Goal: Information Seeking & Learning: Learn about a topic

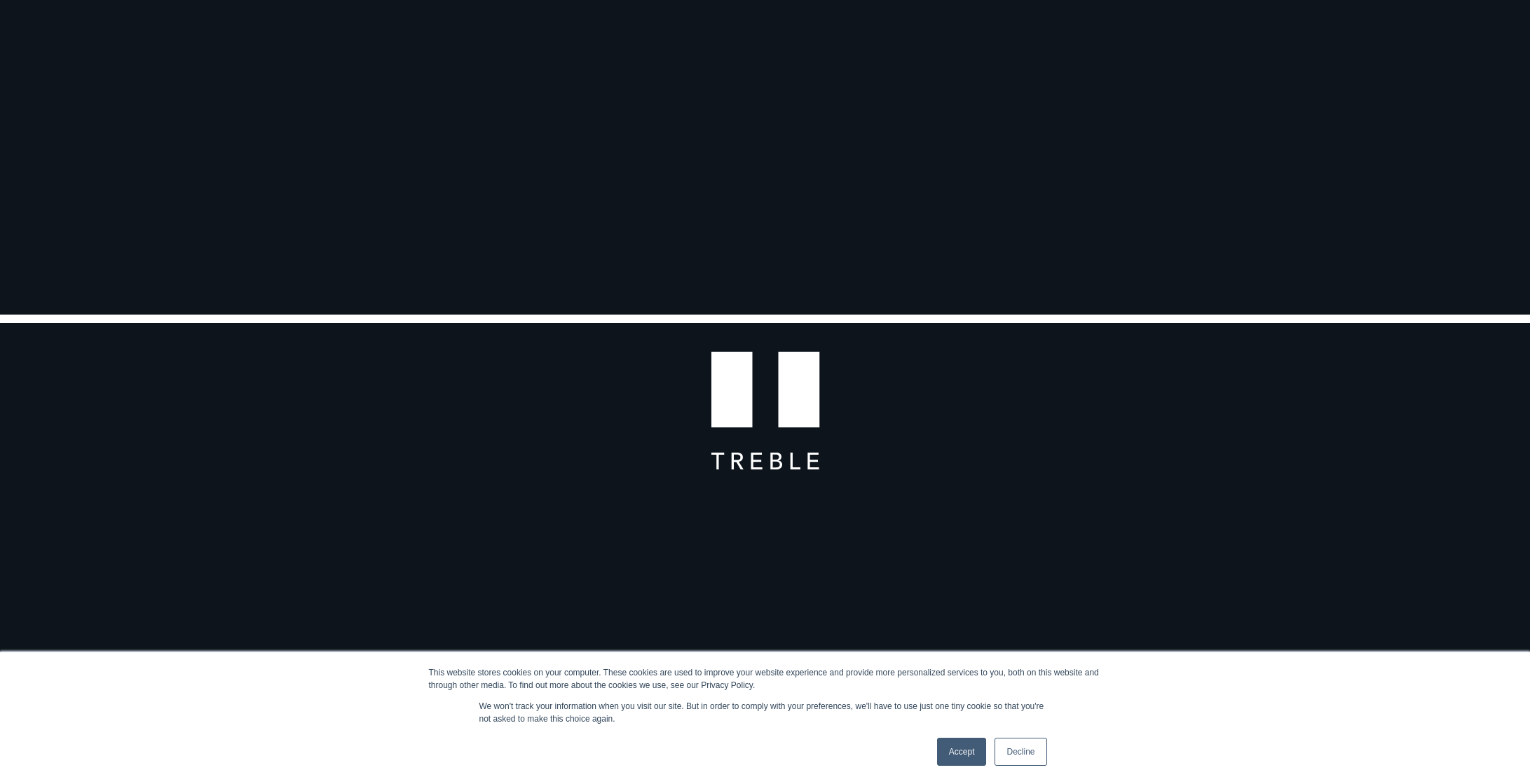
click at [1033, 747] on link "Decline" at bounding box center [1020, 752] width 52 height 28
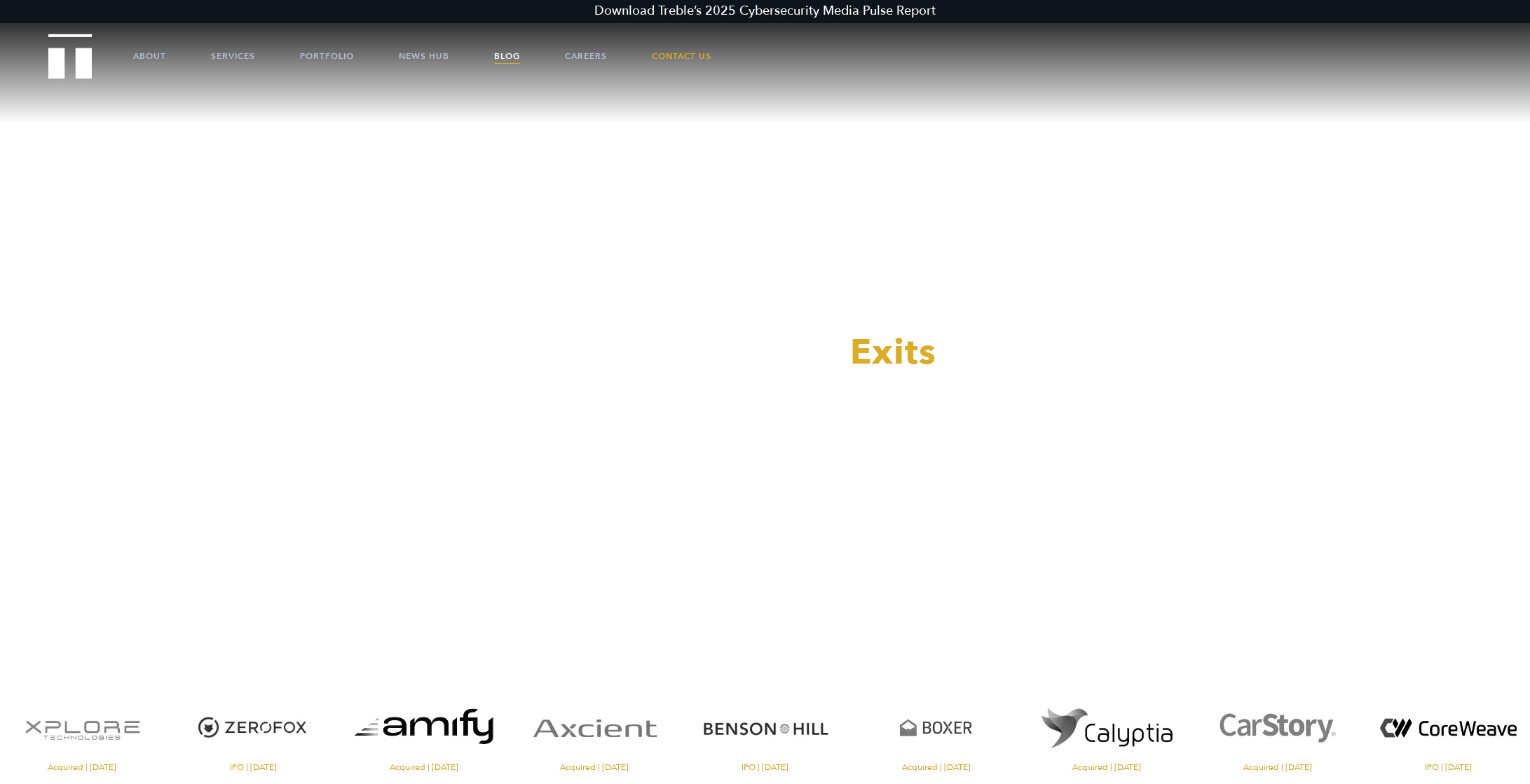
click at [506, 54] on link "Blog" at bounding box center [507, 56] width 26 height 42
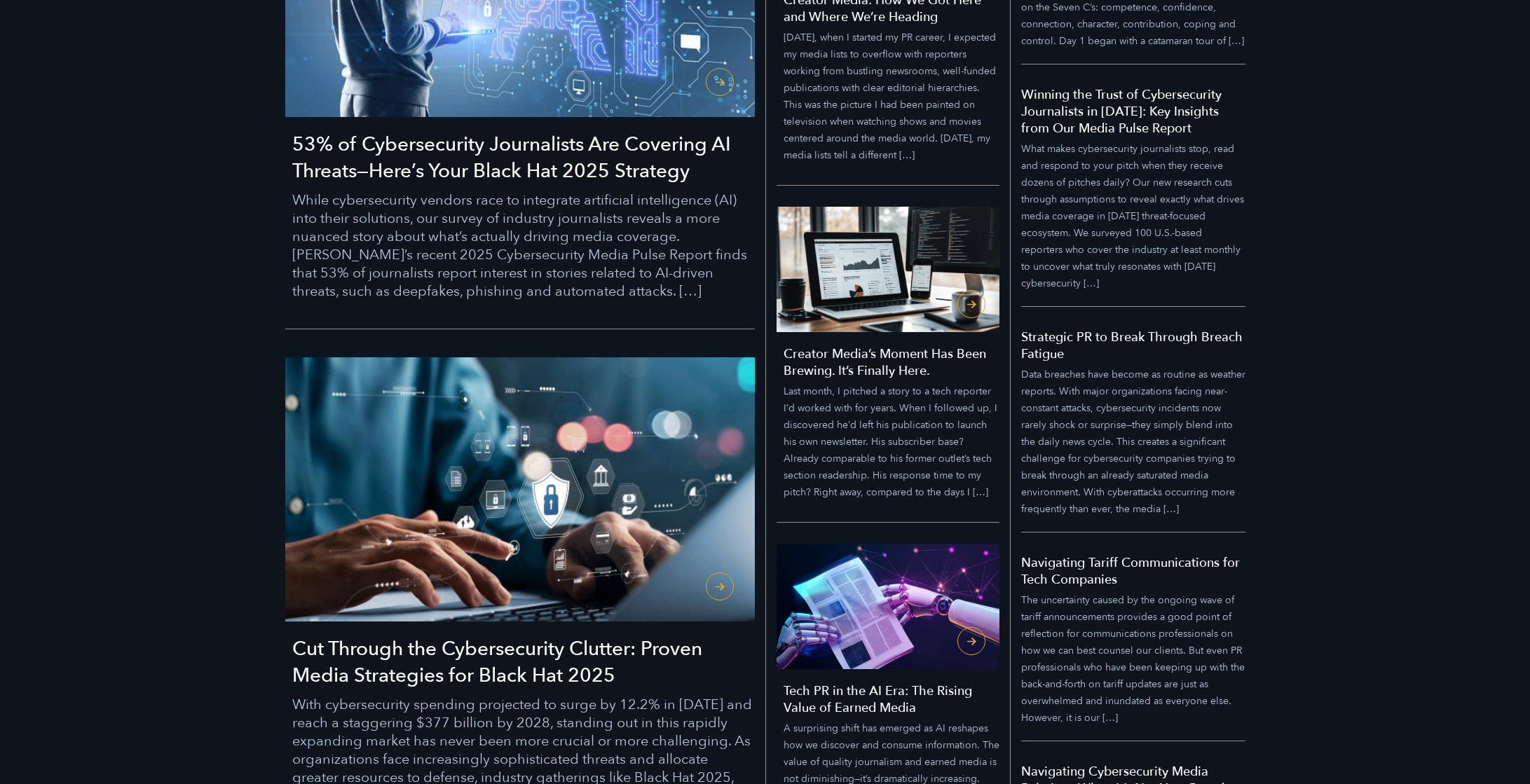
scroll to position [897, 0]
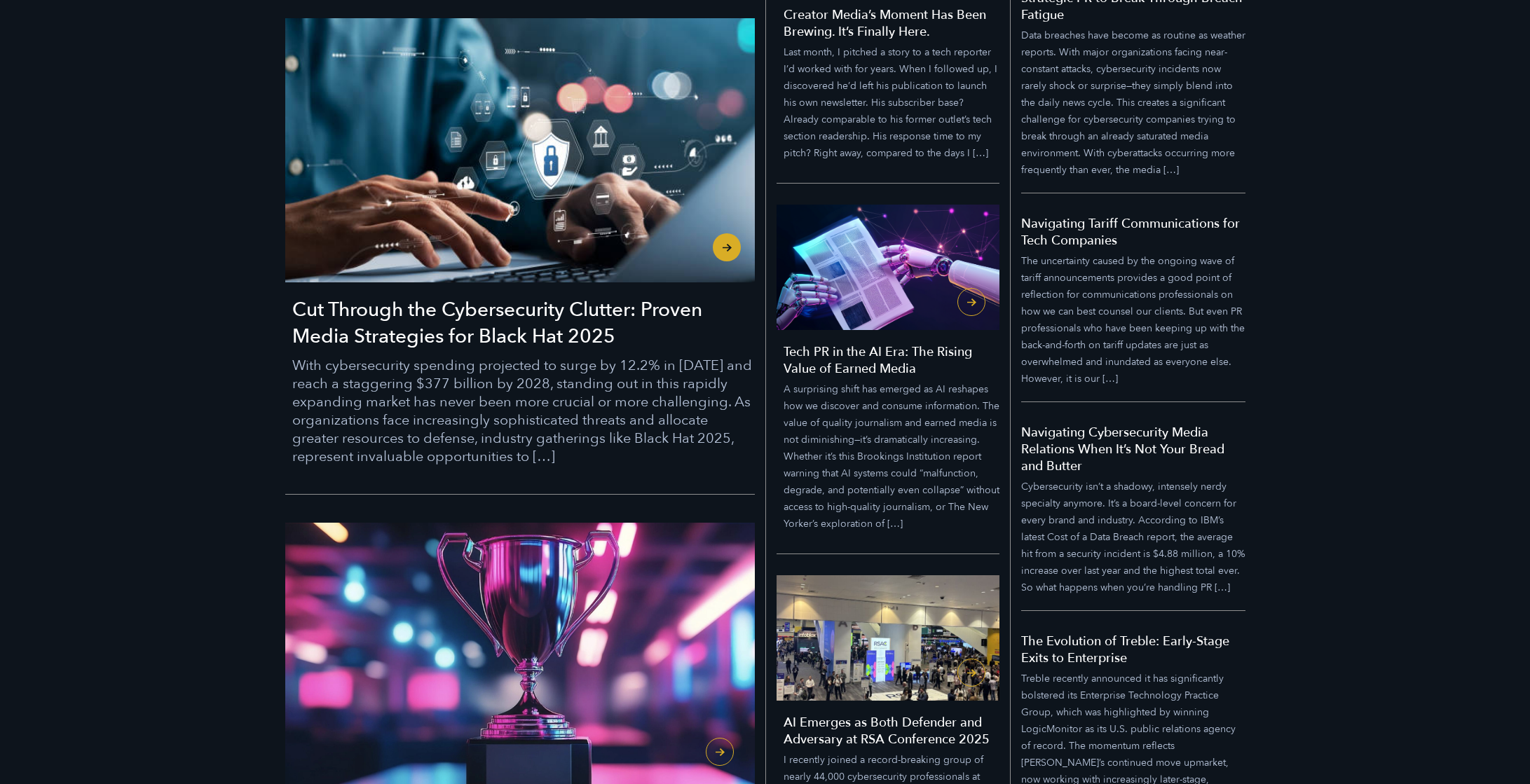
click at [495, 327] on h3 "Cut Through the Cybersecurity Clutter: Proven Media Strategies for Black Hat 20…" at bounding box center [524, 322] width 463 height 53
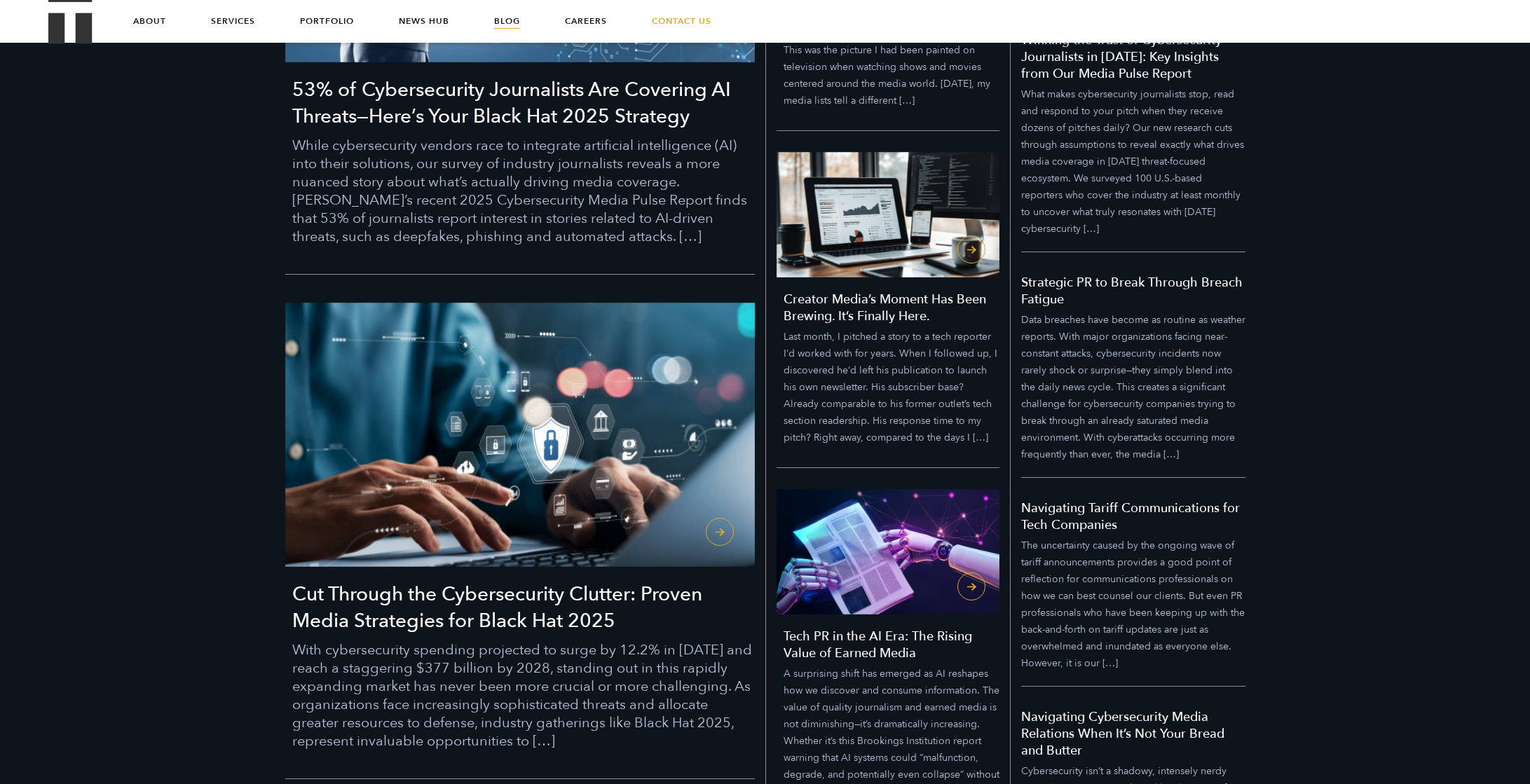
scroll to position [589, 0]
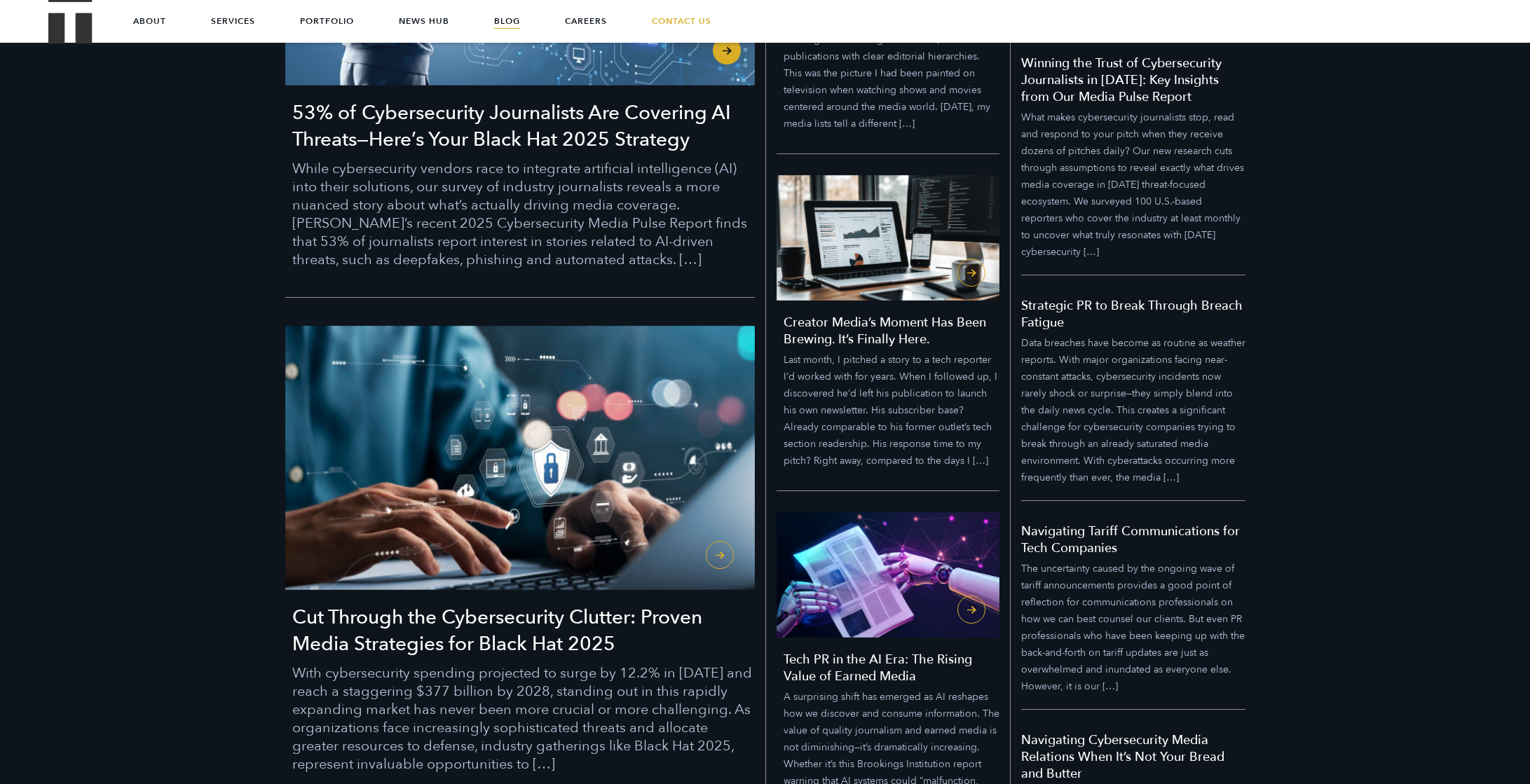
click at [489, 133] on h3 "53% of Cybersecurity Journalists Are Covering AI Threats—Here’s Your Black Hat …" at bounding box center [524, 125] width 463 height 53
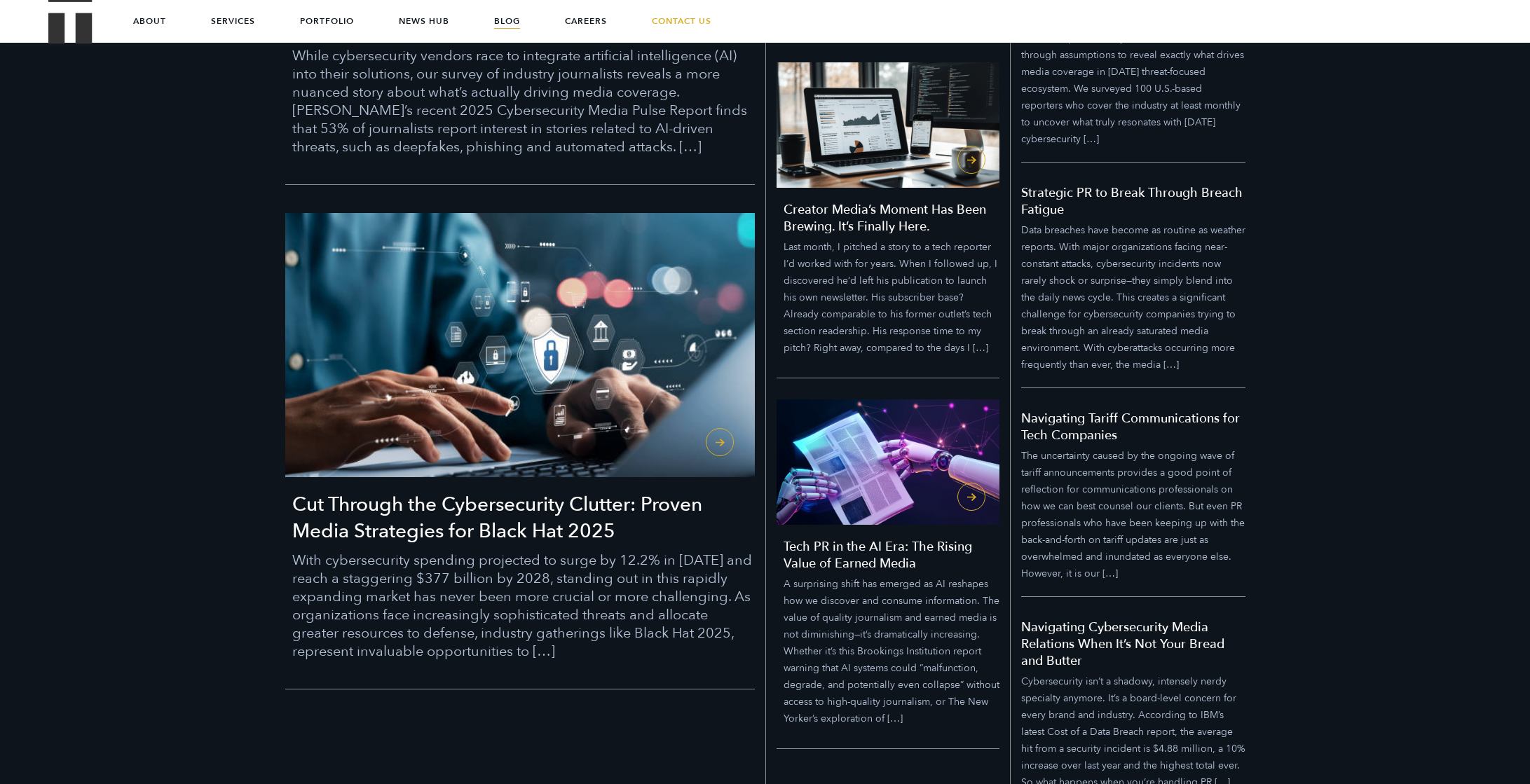
scroll to position [605, 0]
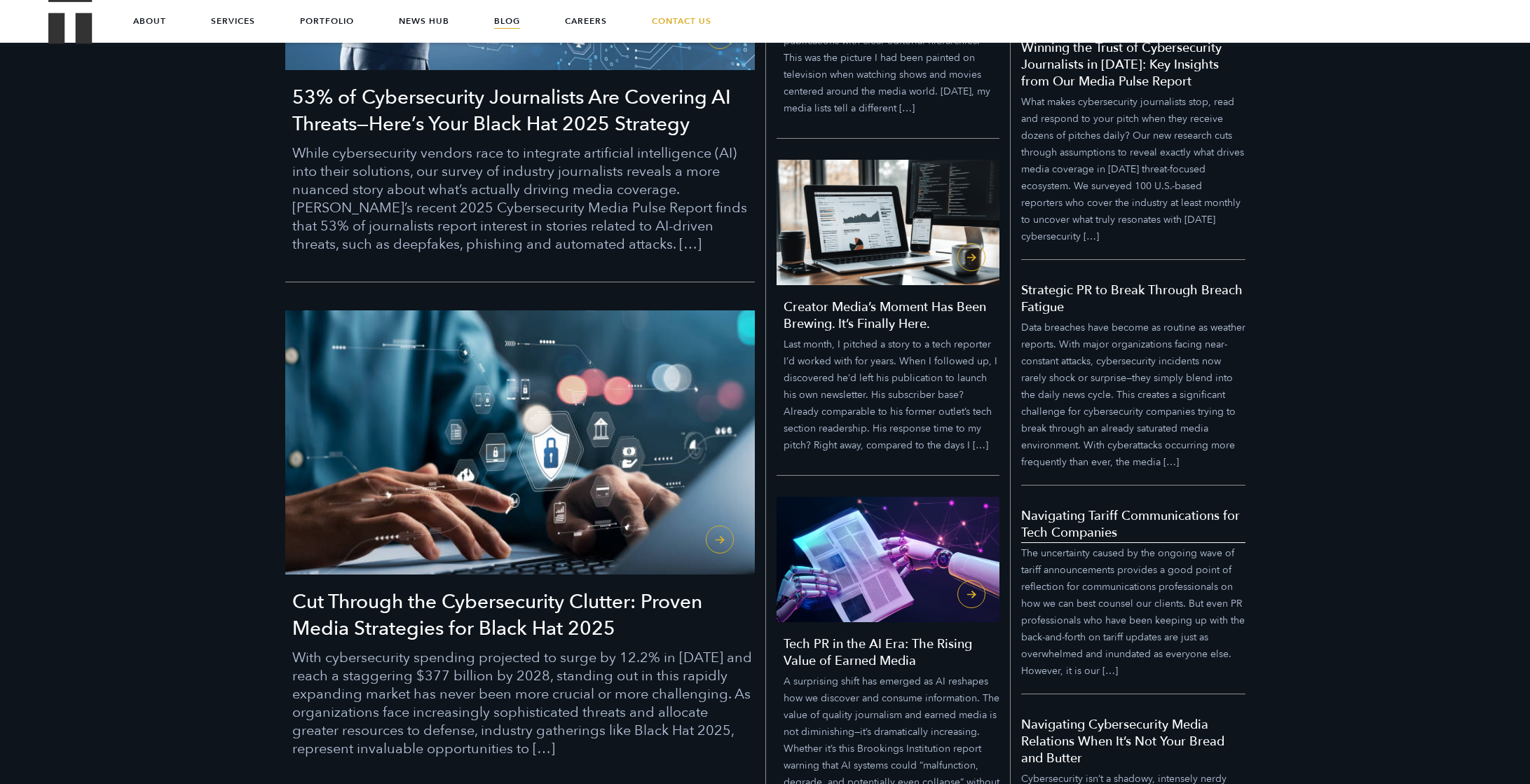
click at [1072, 488] on link "Navigating Tariff Communications for Tech Companies The uncertainty caused by t…" at bounding box center [1133, 590] width 225 height 209
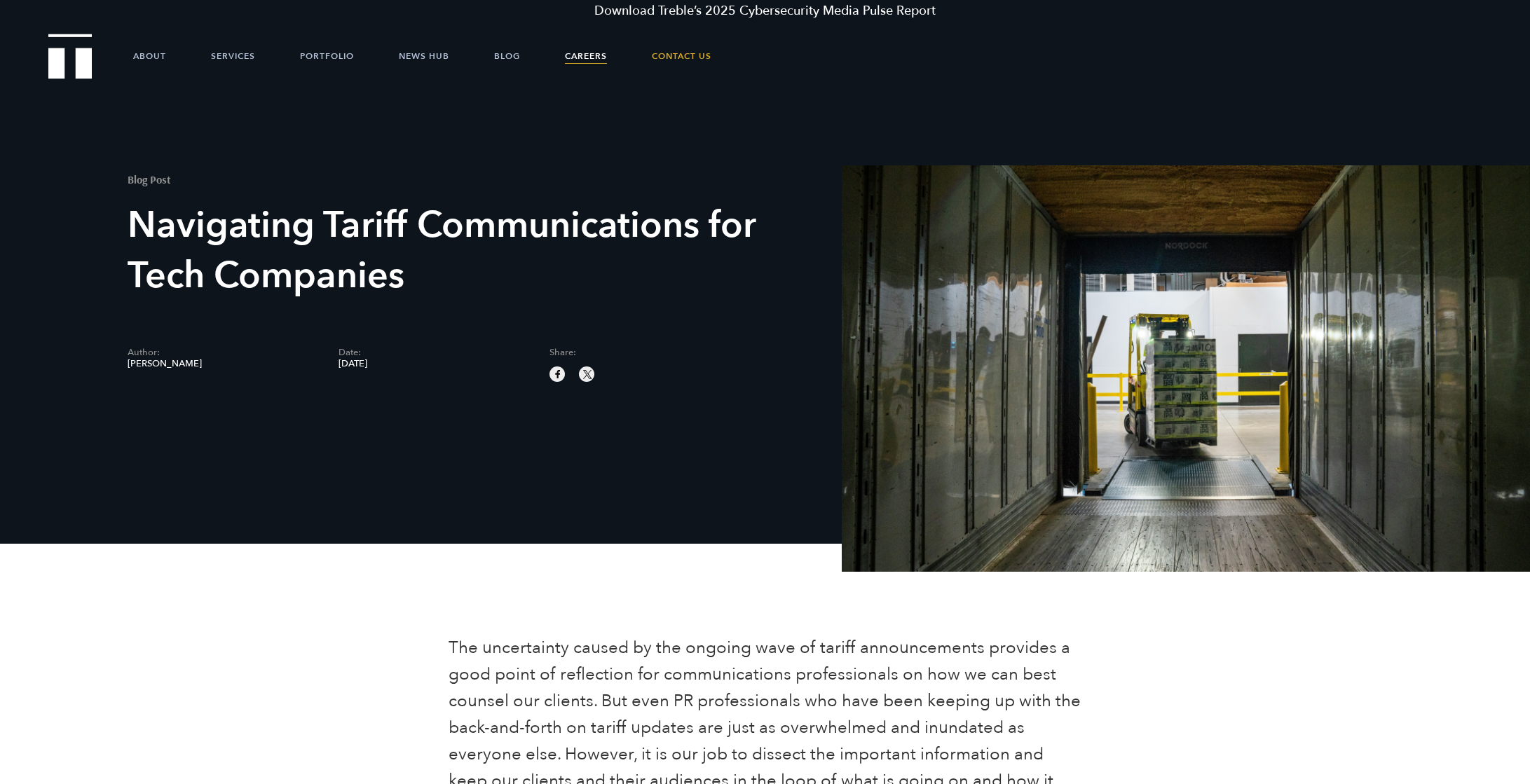
click at [568, 51] on link "Careers" at bounding box center [586, 56] width 42 height 42
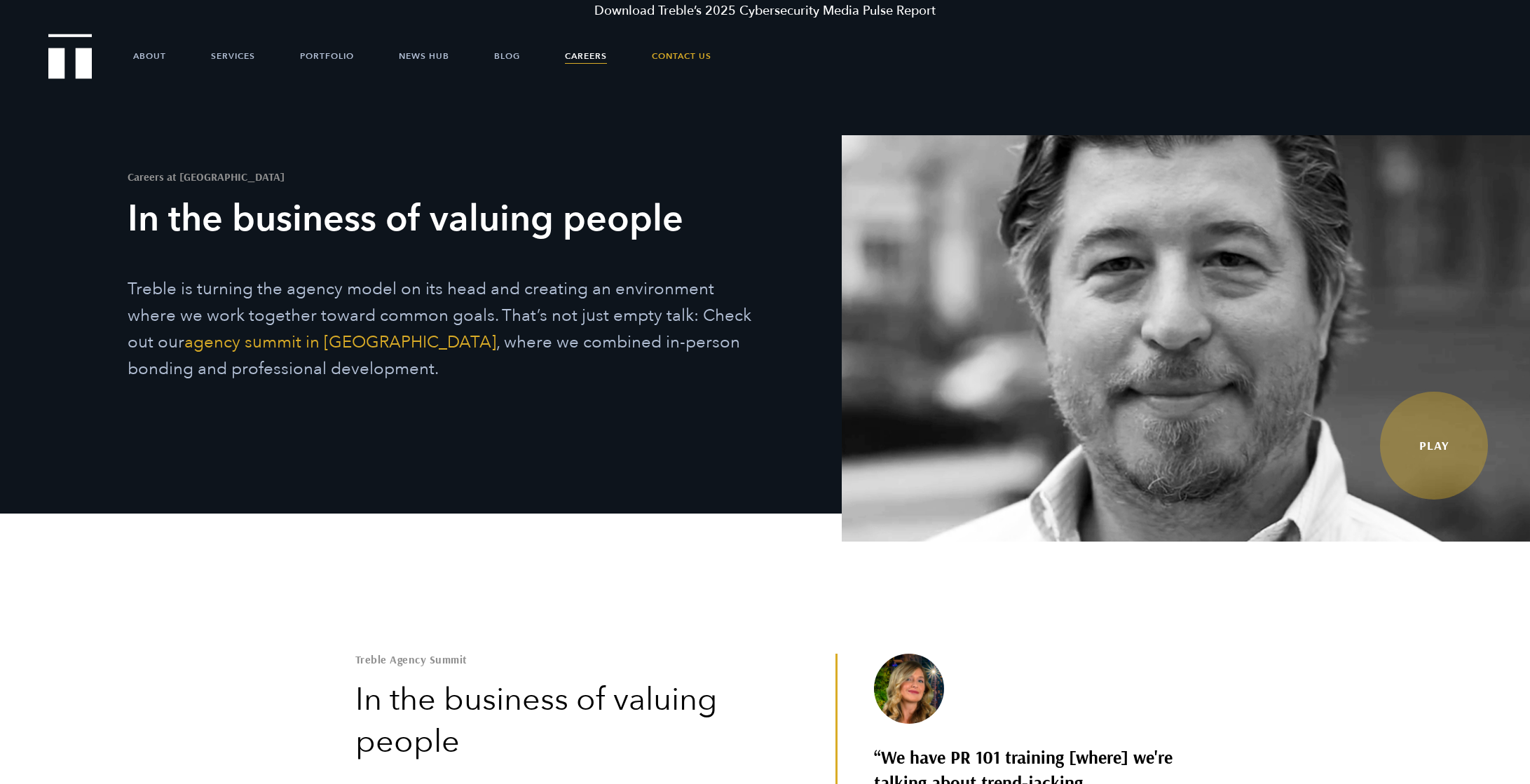
scroll to position [30, 0]
click at [163, 55] on link "About" at bounding box center [150, 56] width 33 height 42
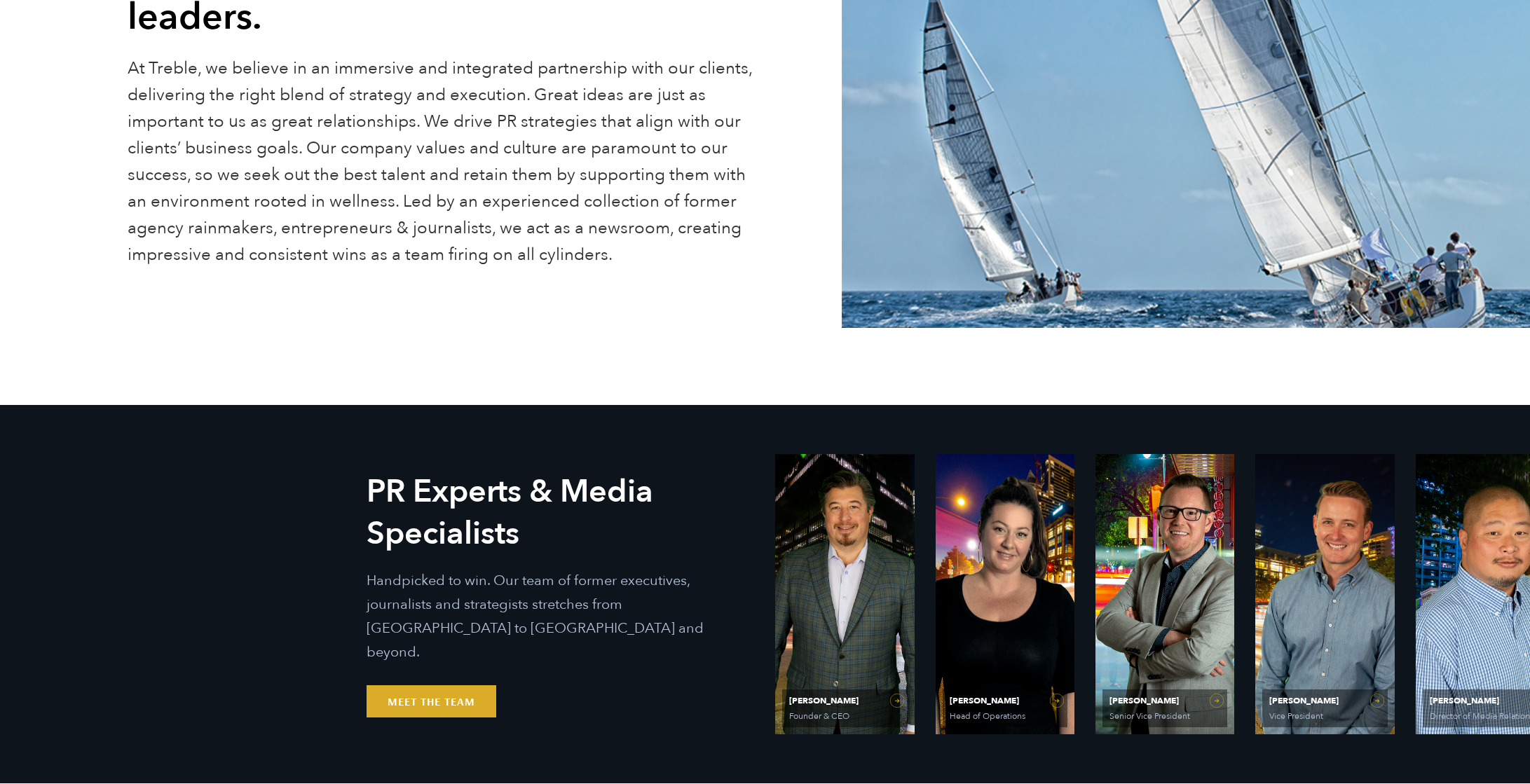
scroll to position [653, 0]
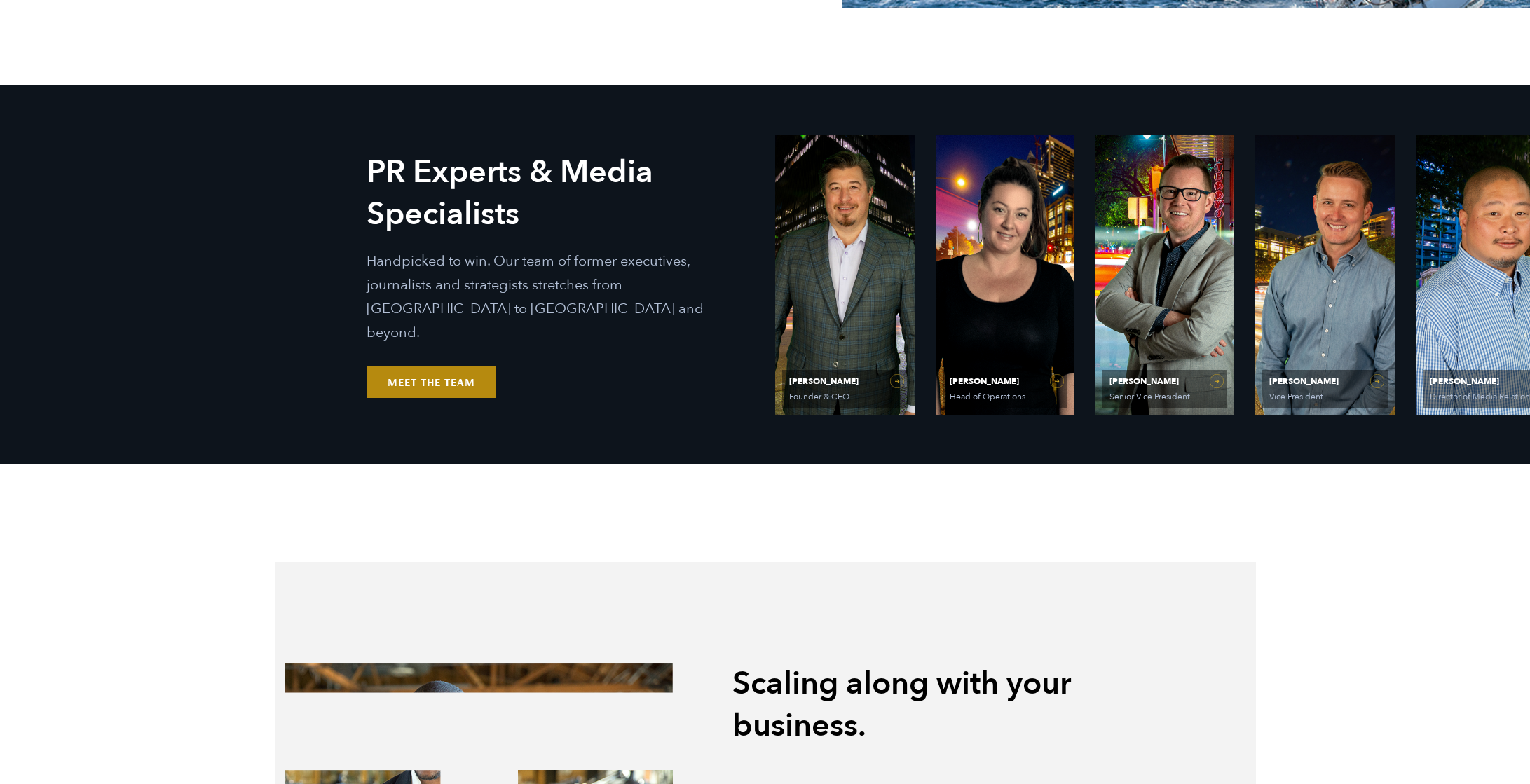
click at [437, 367] on link "Meet the Team" at bounding box center [431, 381] width 130 height 32
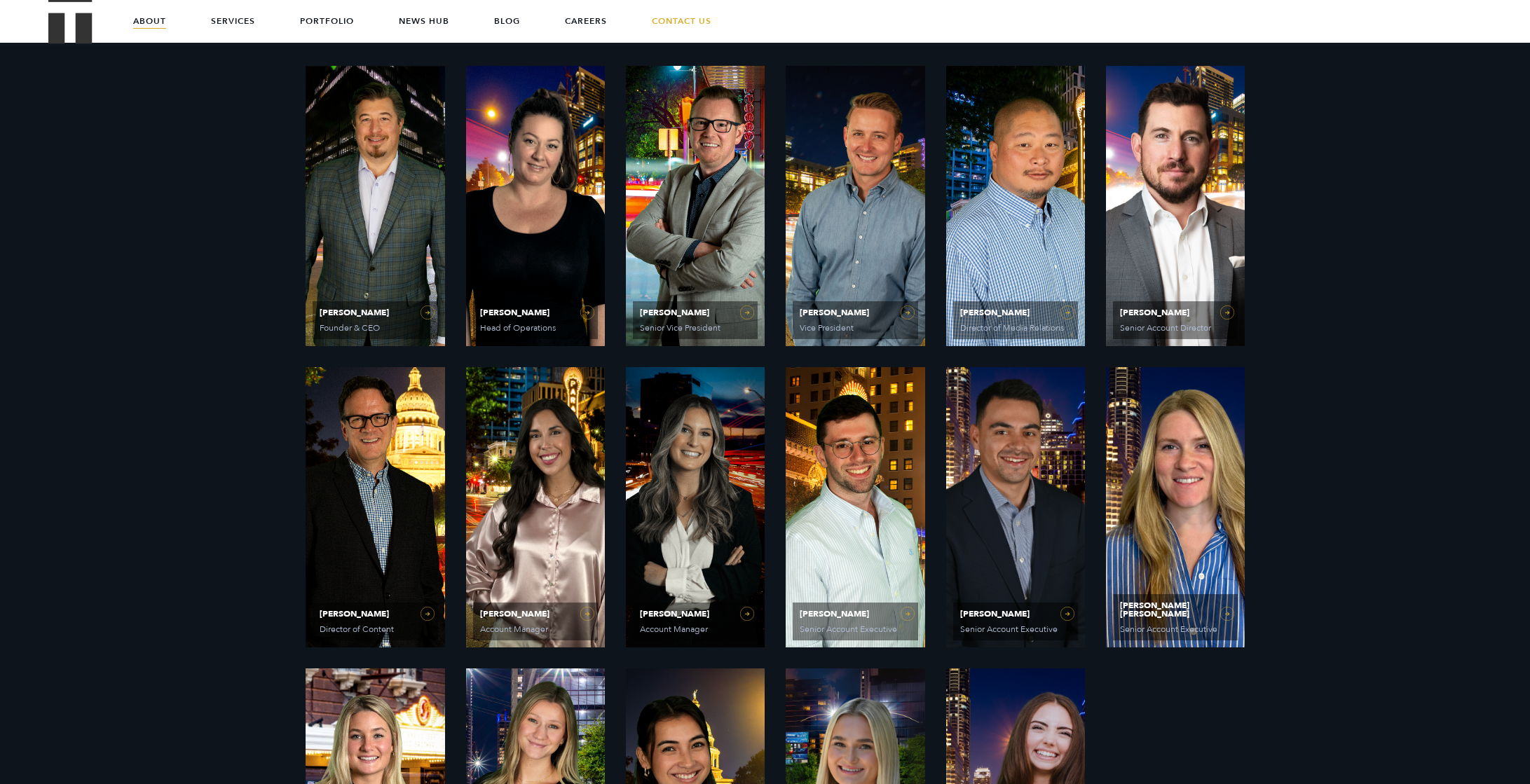
scroll to position [720, 0]
